Goal: Task Accomplishment & Management: Use online tool/utility

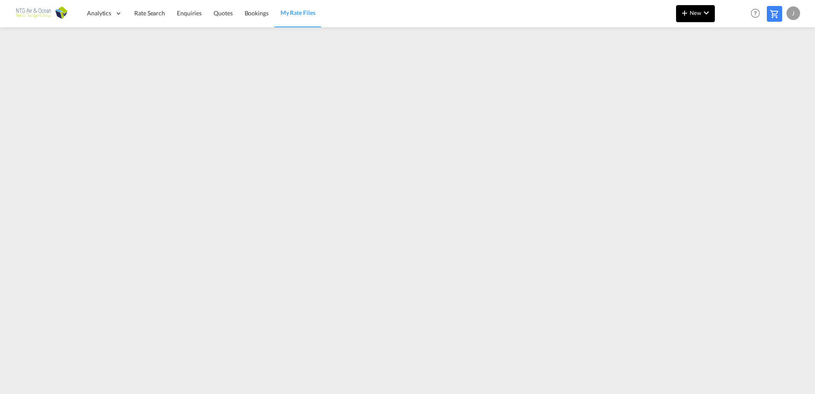
click at [701, 18] on button "New" at bounding box center [695, 13] width 39 height 17
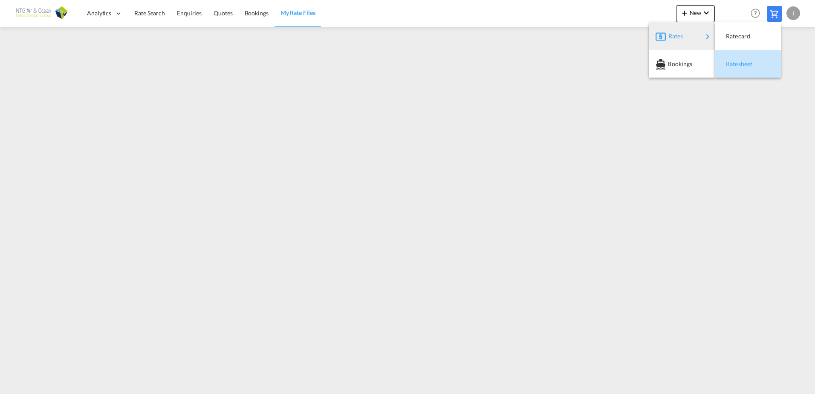
click at [735, 65] on span "Ratesheet" at bounding box center [730, 63] width 9 height 17
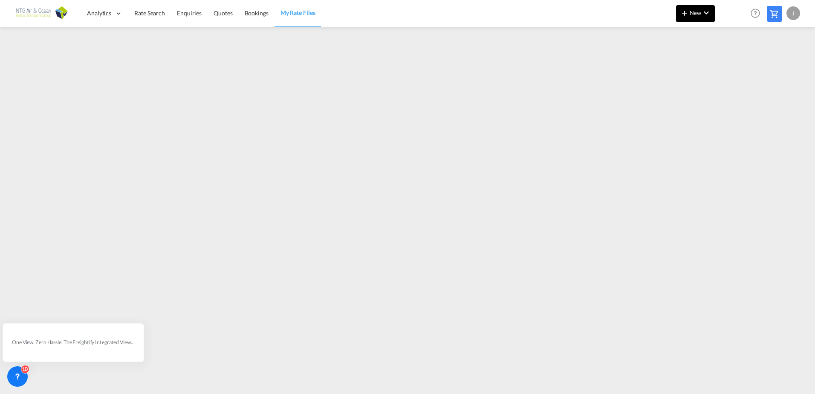
click at [694, 20] on button "New" at bounding box center [695, 13] width 39 height 17
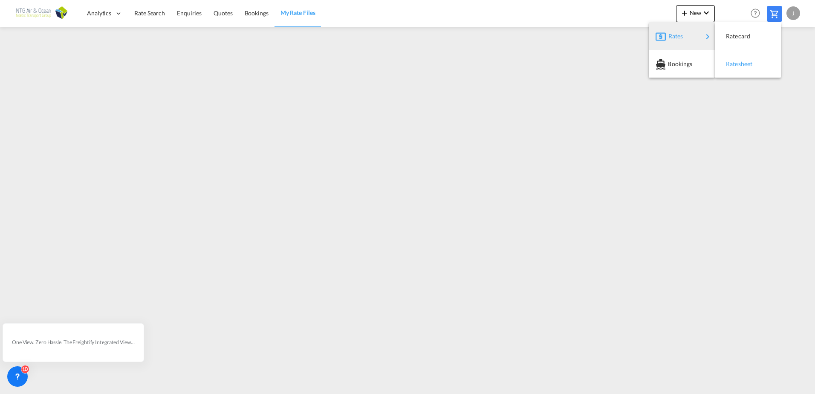
click at [753, 63] on div "Ratesheet" at bounding box center [742, 63] width 32 height 21
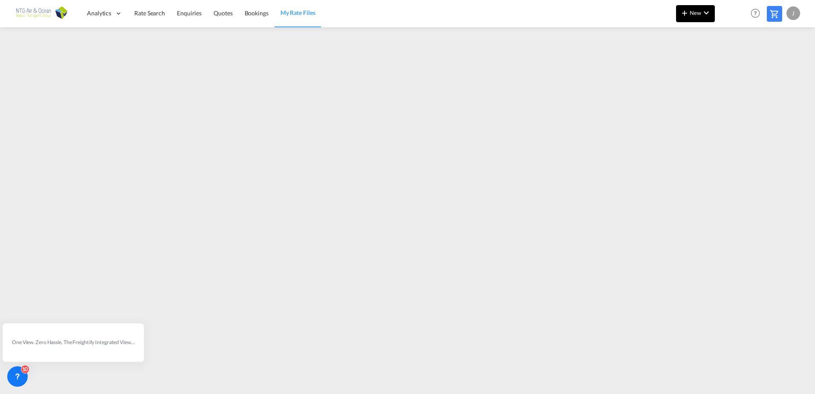
click at [699, 18] on button "New" at bounding box center [695, 13] width 39 height 17
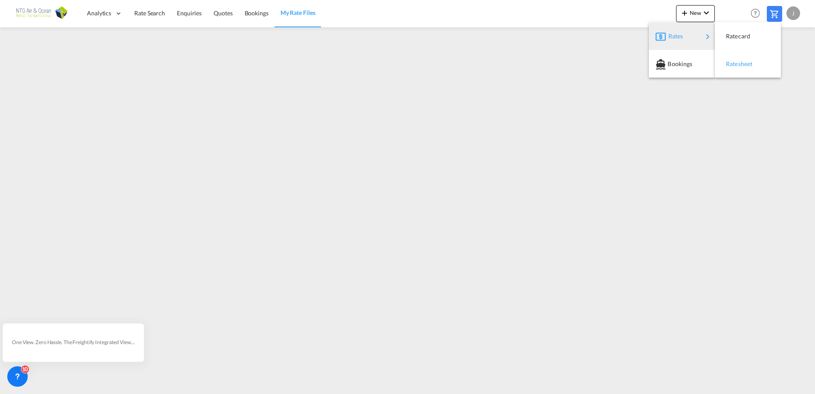
click at [735, 62] on span "Ratesheet" at bounding box center [730, 63] width 9 height 17
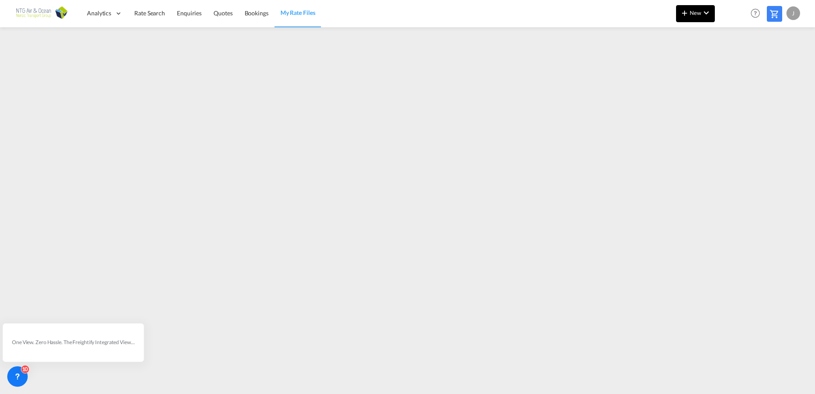
click at [698, 14] on span "New" at bounding box center [696, 12] width 32 height 7
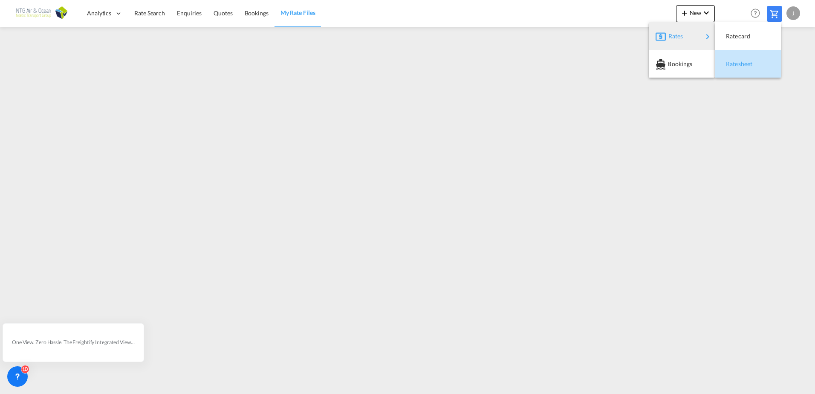
click at [735, 63] on span "Ratesheet" at bounding box center [730, 63] width 9 height 17
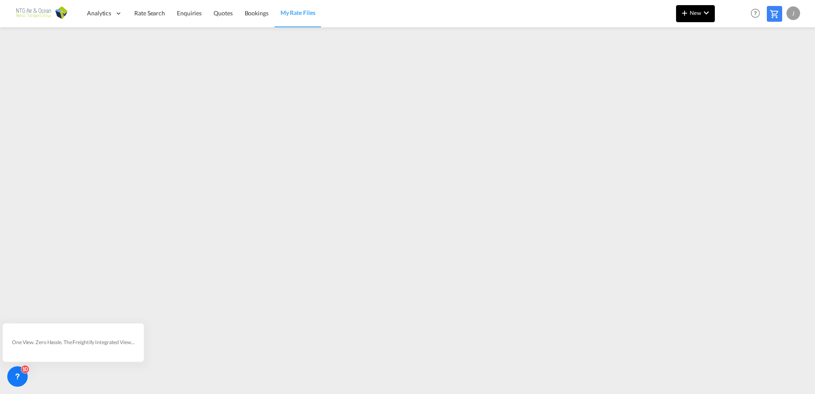
click at [706, 14] on md-icon "icon-chevron-down" at bounding box center [706, 13] width 10 height 10
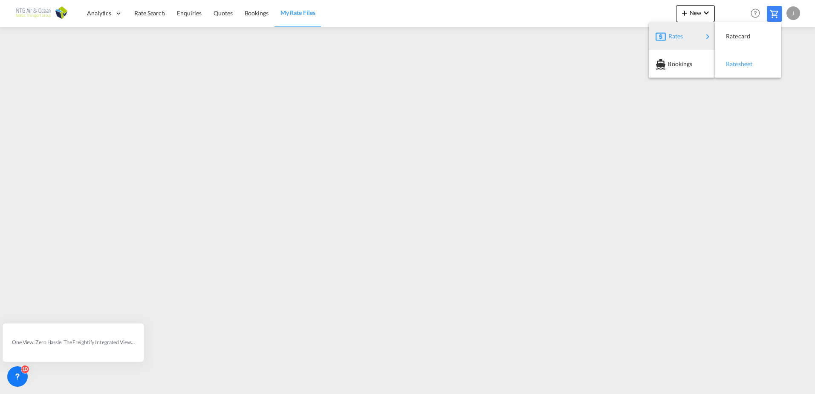
click at [735, 60] on span "Ratesheet" at bounding box center [730, 63] width 9 height 17
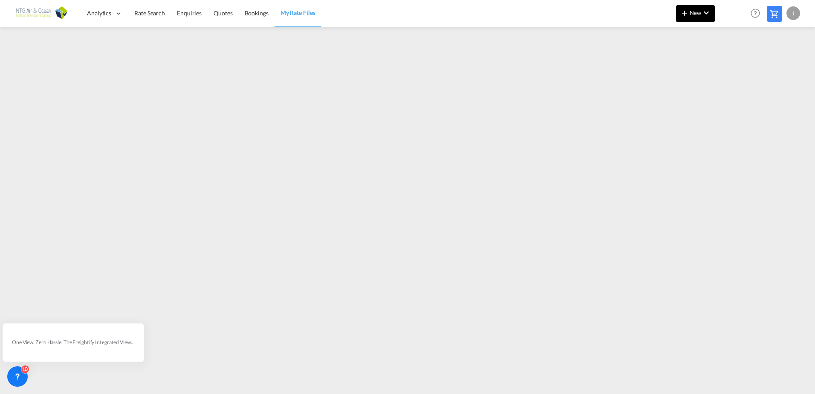
click at [698, 18] on button "New" at bounding box center [695, 13] width 39 height 17
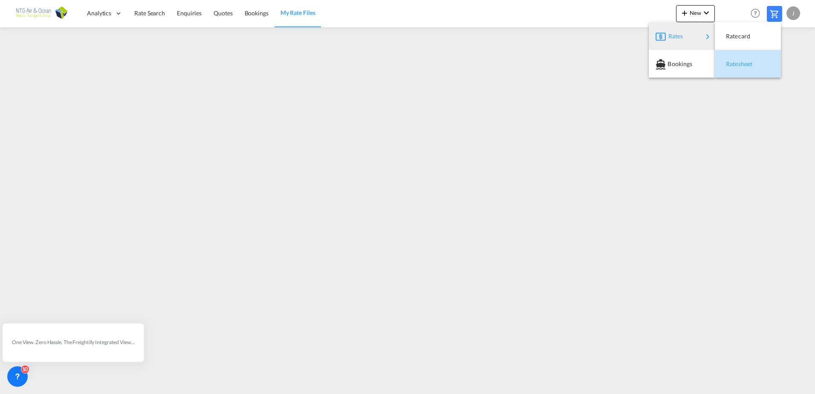
click at [736, 69] on div "Ratesheet" at bounding box center [742, 63] width 32 height 21
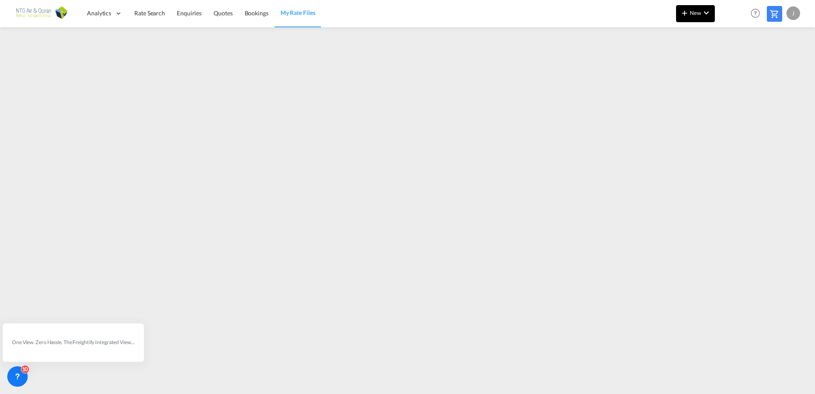
click at [693, 18] on button "New" at bounding box center [695, 13] width 39 height 17
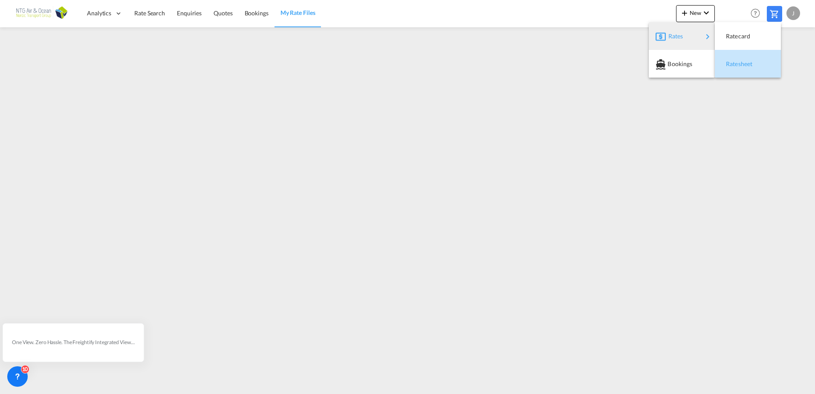
click at [735, 63] on span "Ratesheet" at bounding box center [730, 63] width 9 height 17
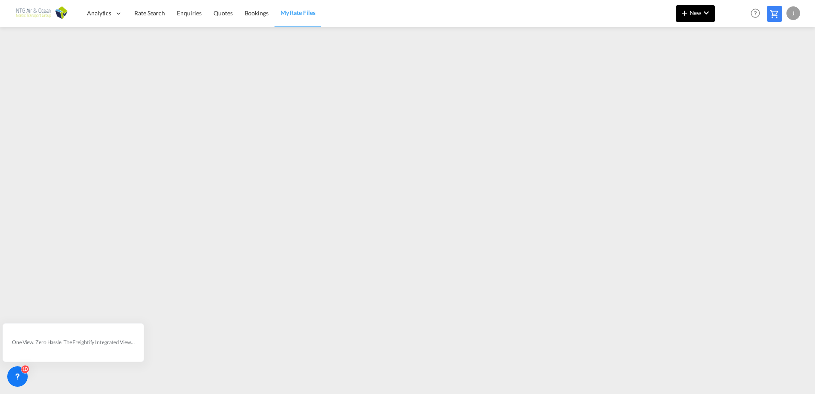
click at [706, 15] on md-icon "icon-chevron-down" at bounding box center [706, 13] width 10 height 10
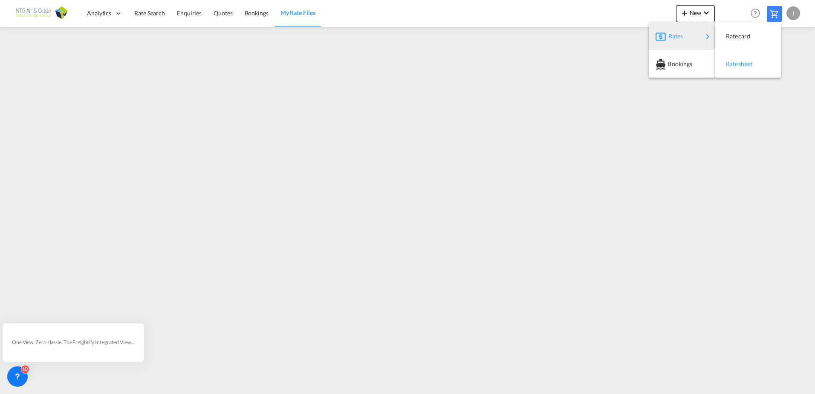
click at [735, 64] on span "Ratesheet" at bounding box center [730, 63] width 9 height 17
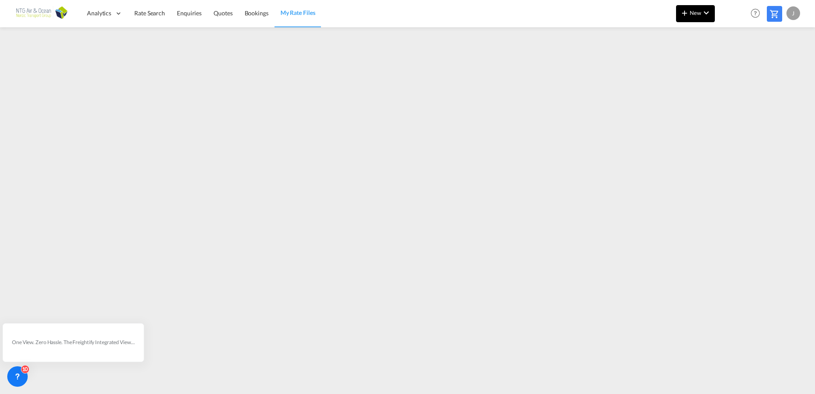
click at [695, 12] on span "New" at bounding box center [696, 12] width 32 height 7
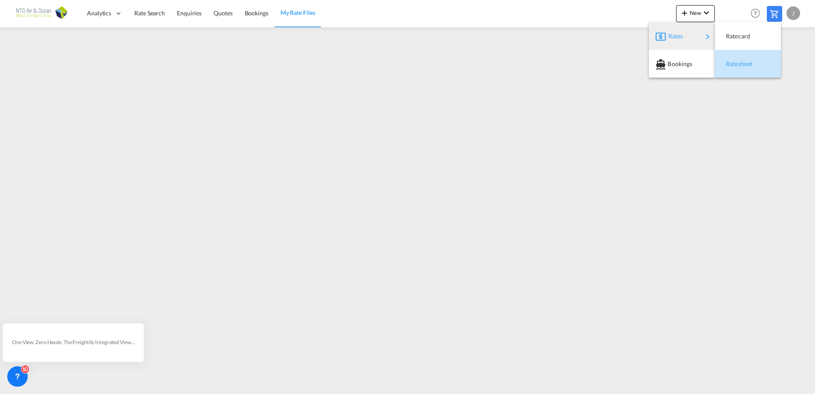
click at [735, 62] on span "Ratesheet" at bounding box center [730, 63] width 9 height 17
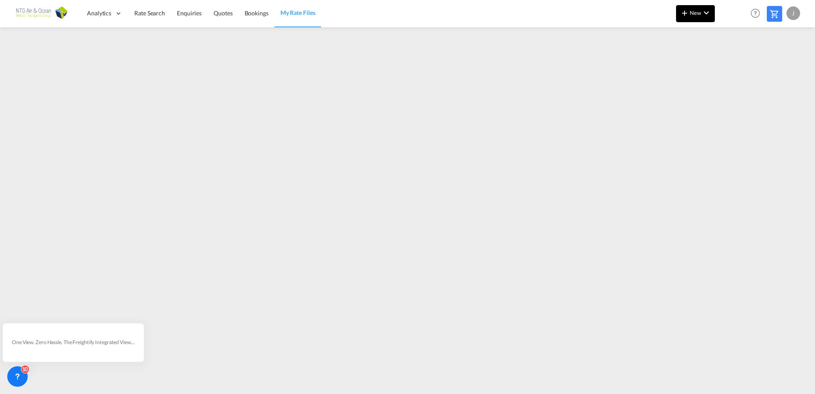
click at [691, 14] on span "New" at bounding box center [696, 12] width 32 height 7
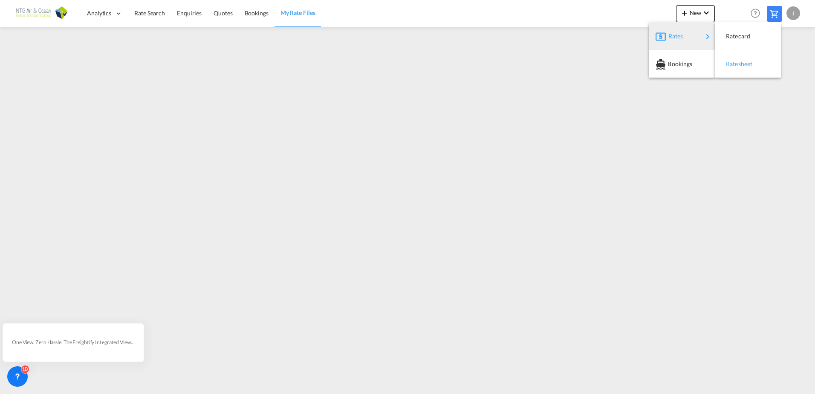
click at [728, 58] on span "Ratesheet" at bounding box center [730, 63] width 9 height 17
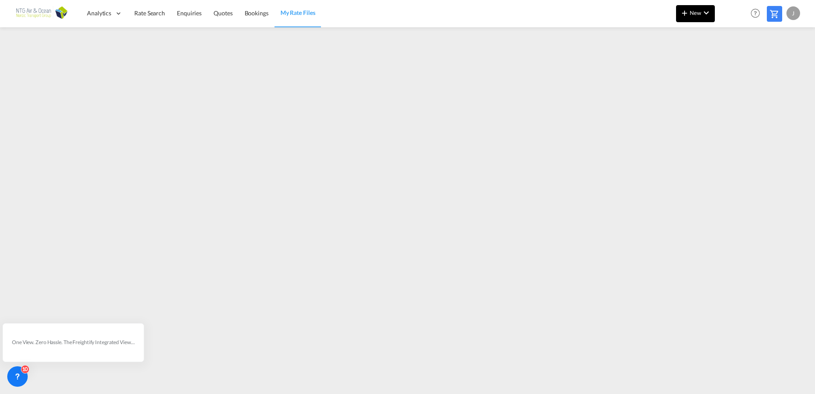
click at [685, 17] on md-icon "icon-plus 400-fg" at bounding box center [685, 13] width 10 height 10
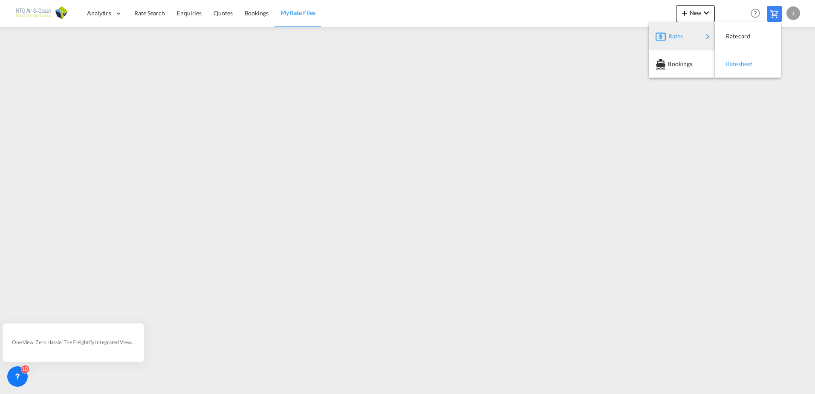
click at [735, 64] on span "Ratesheet" at bounding box center [730, 63] width 9 height 17
